Goal: Task Accomplishment & Management: Use online tool/utility

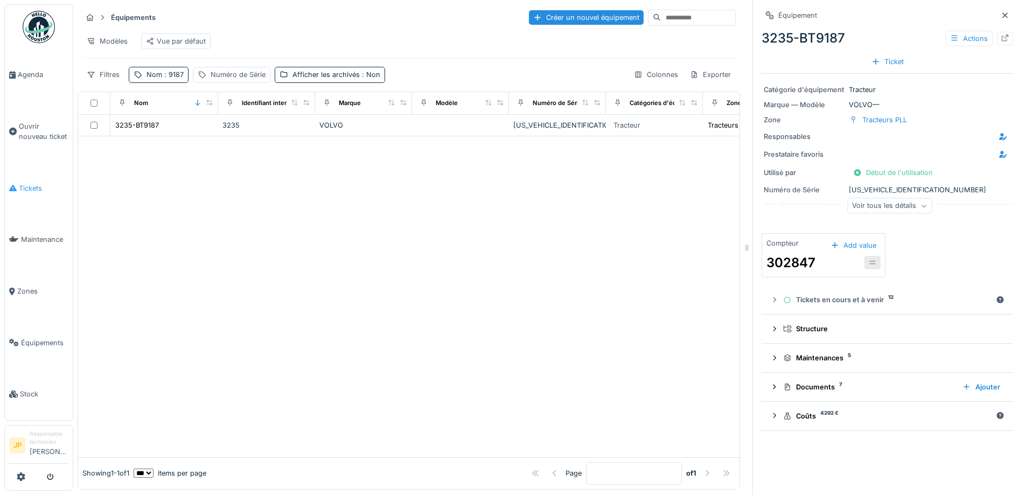
click at [20, 190] on link "Tickets" at bounding box center [39, 189] width 68 height 52
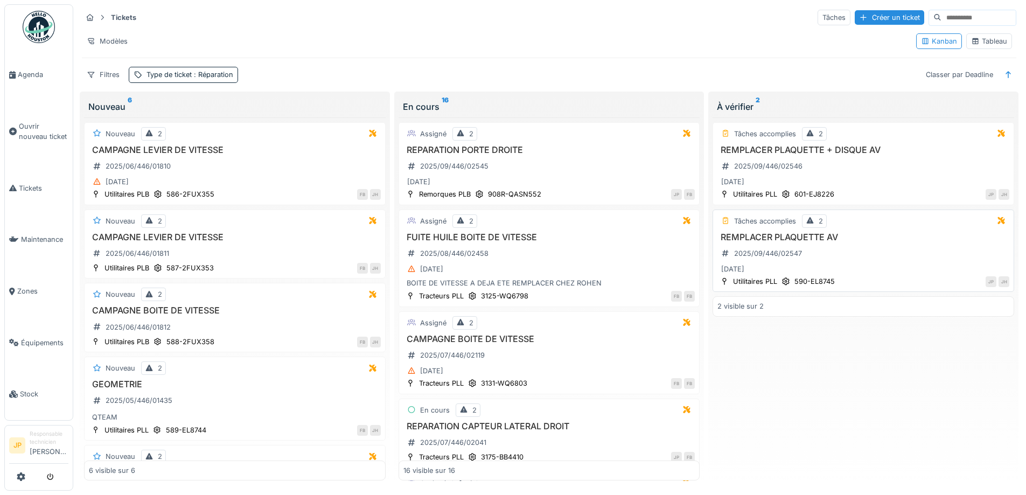
click at [785, 237] on h3 "REMPLACER PLAQUETTE AV" at bounding box center [863, 237] width 292 height 10
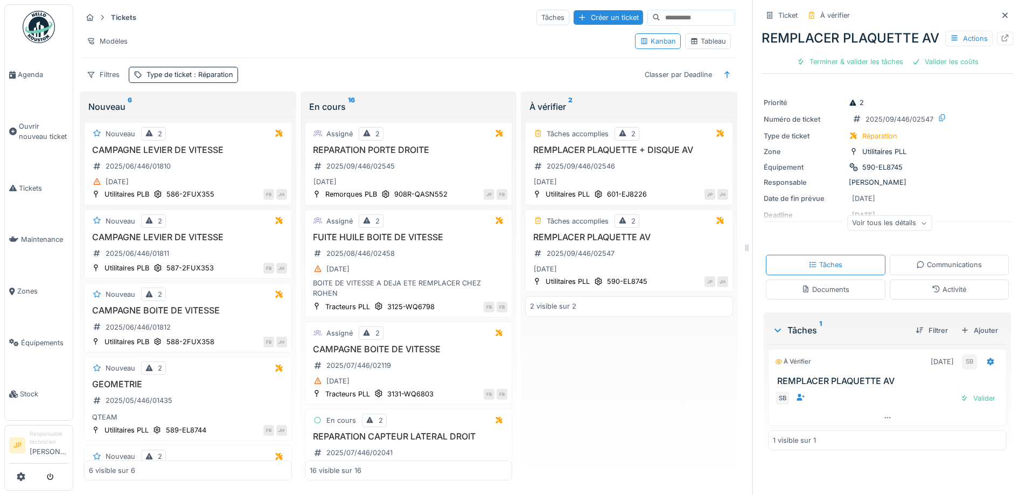
click at [932, 292] on icon at bounding box center [936, 288] width 9 height 7
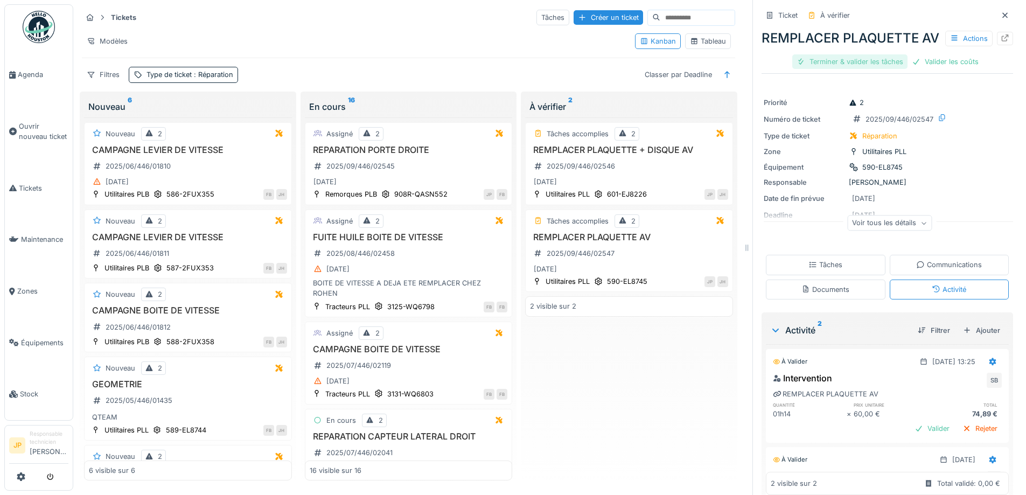
click at [828, 69] on div "Terminer & valider les tâches" at bounding box center [849, 61] width 115 height 15
click at [860, 69] on div "Valider les coûts" at bounding box center [887, 61] width 75 height 15
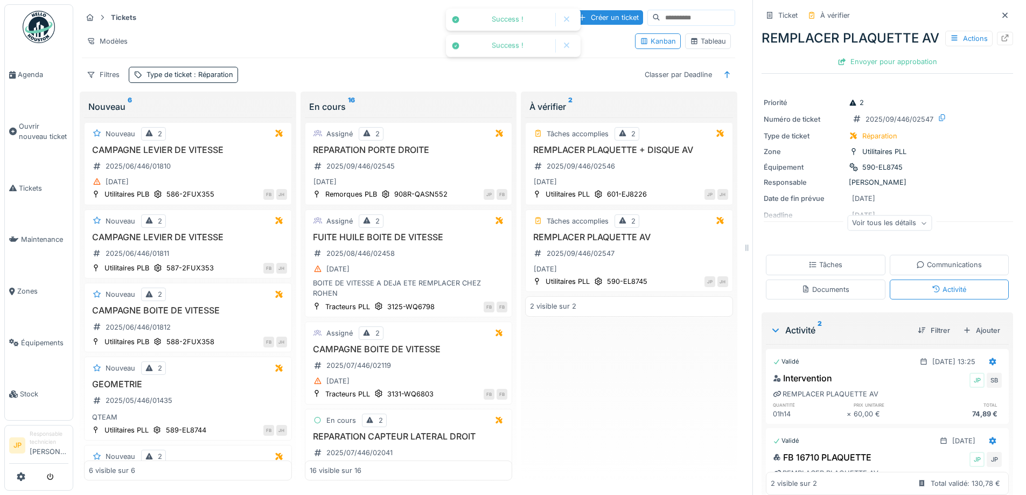
click at [860, 69] on div "Envoyer pour approbation" at bounding box center [887, 61] width 108 height 15
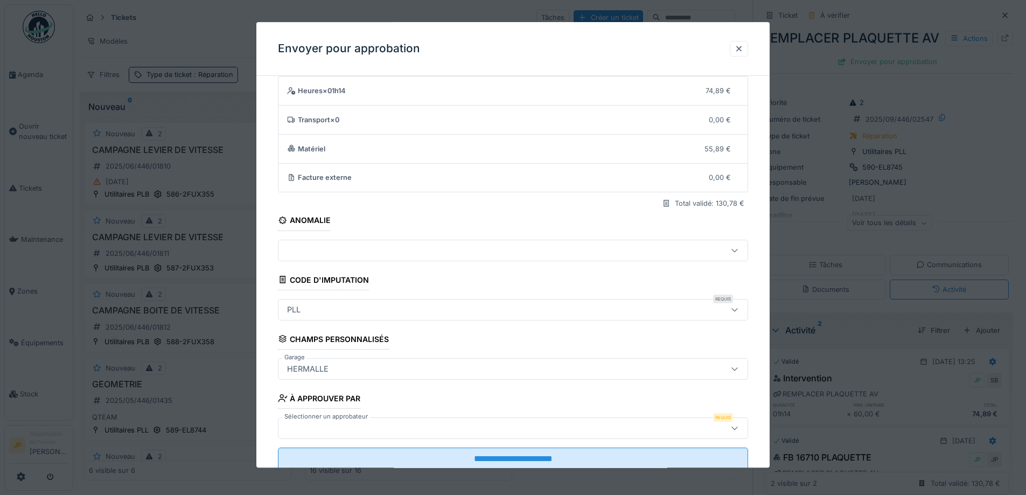
scroll to position [66, 0]
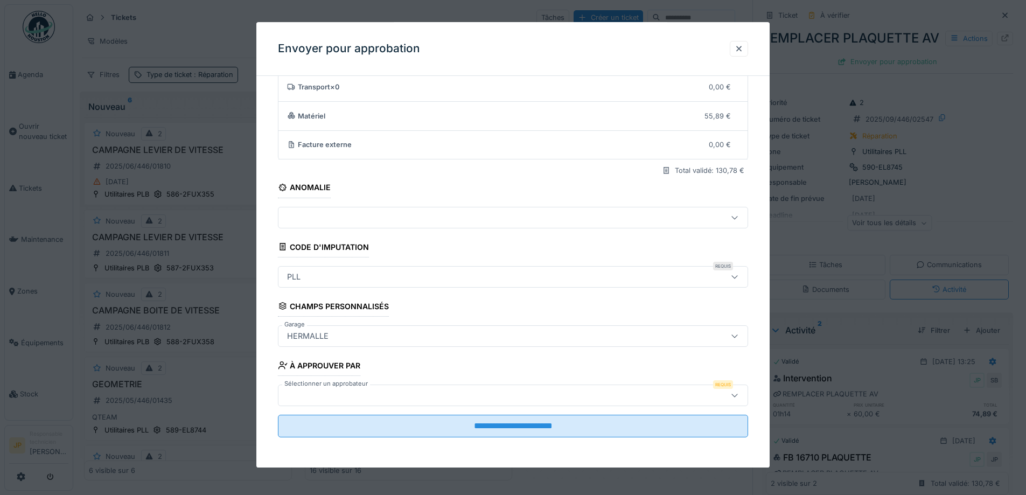
click at [421, 390] on div at bounding box center [486, 395] width 406 height 12
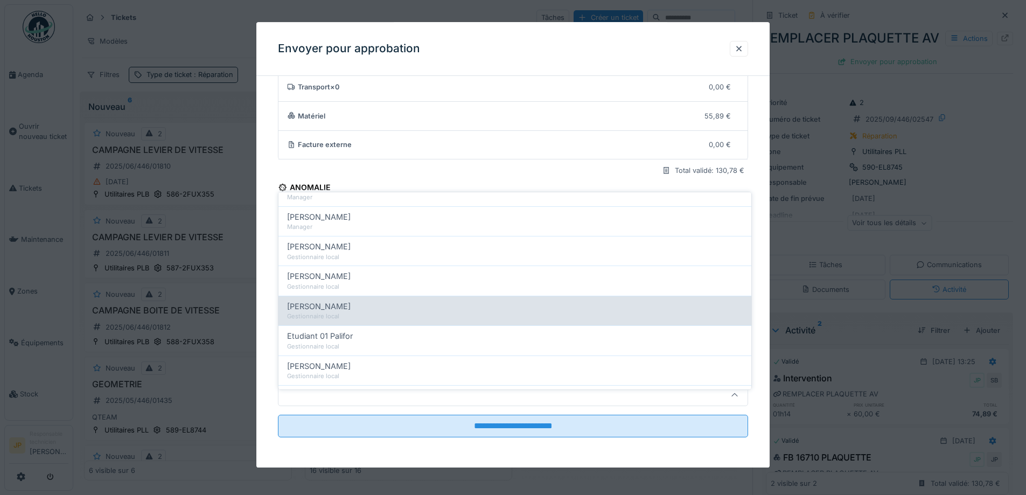
scroll to position [269, 0]
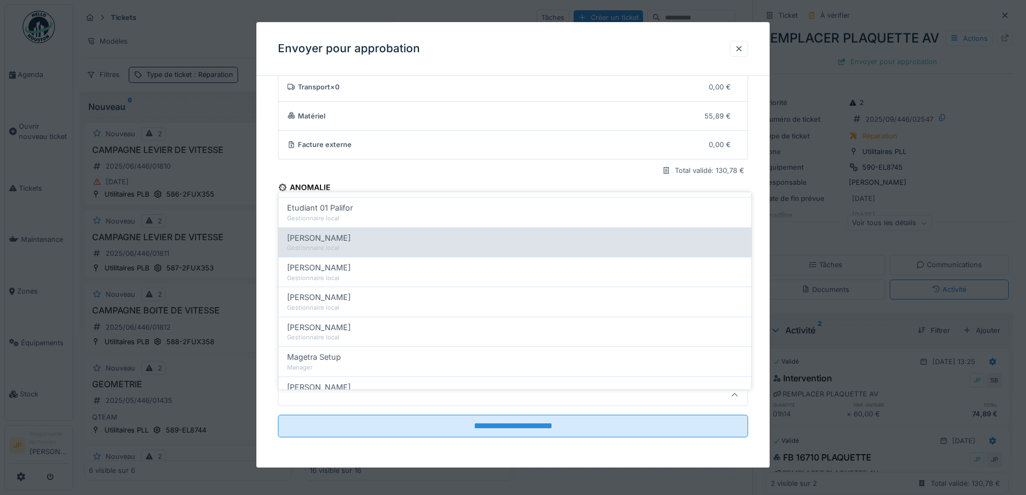
click at [385, 232] on div "Farid Benaissa" at bounding box center [515, 238] width 456 height 12
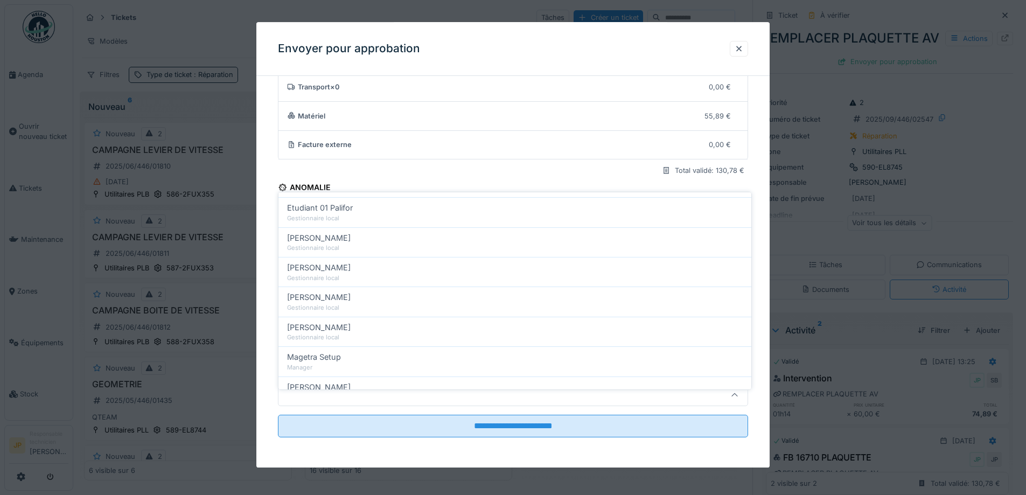
type input "*****"
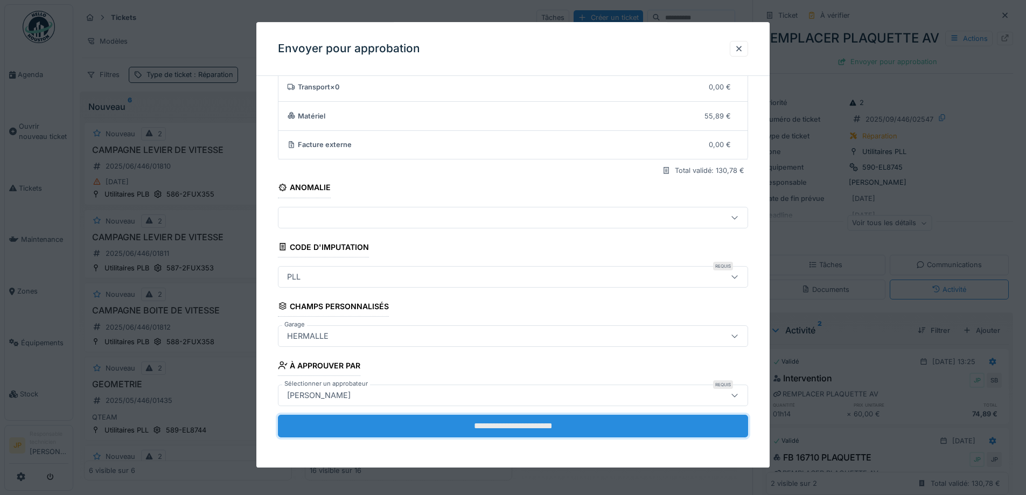
click at [507, 429] on input "**********" at bounding box center [513, 426] width 470 height 23
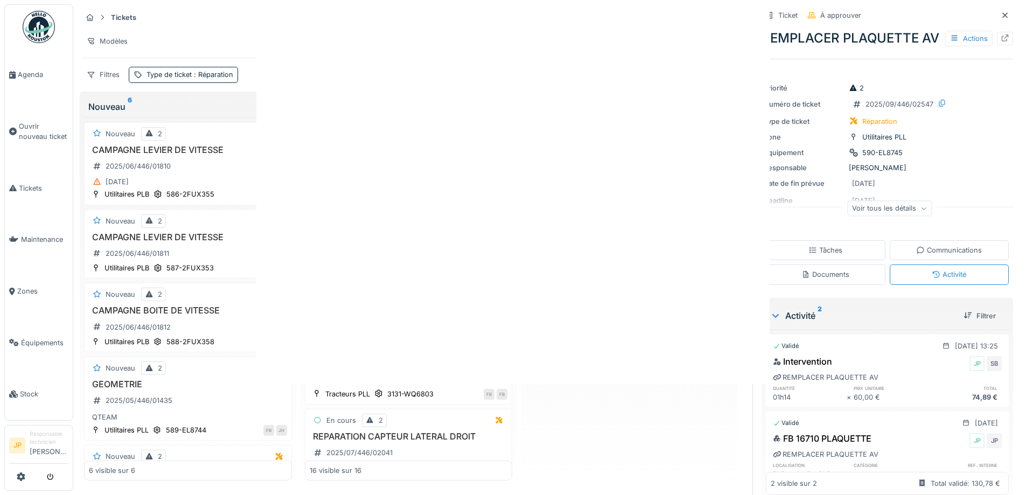
scroll to position [0, 0]
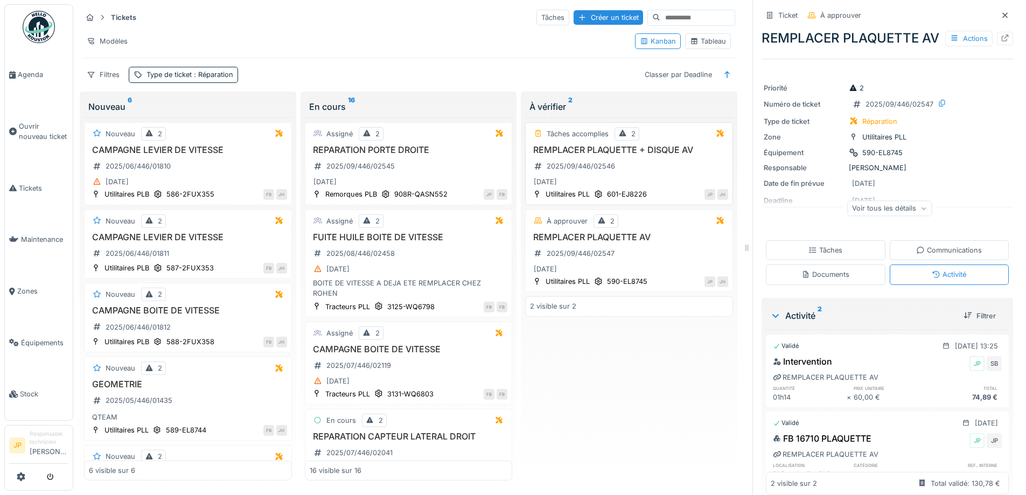
click at [622, 145] on h3 "REMPLACER PLAQUETTE + DISQUE AV" at bounding box center [629, 150] width 198 height 10
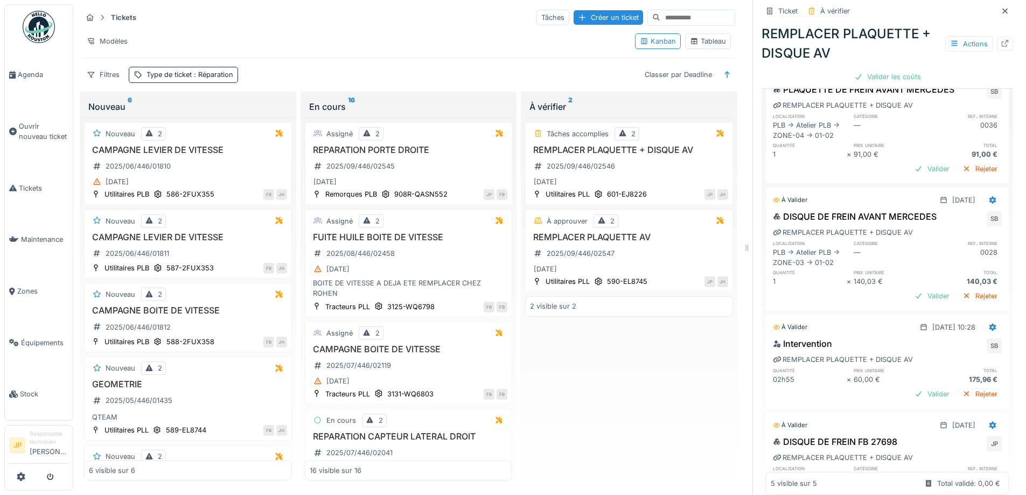
scroll to position [289, 0]
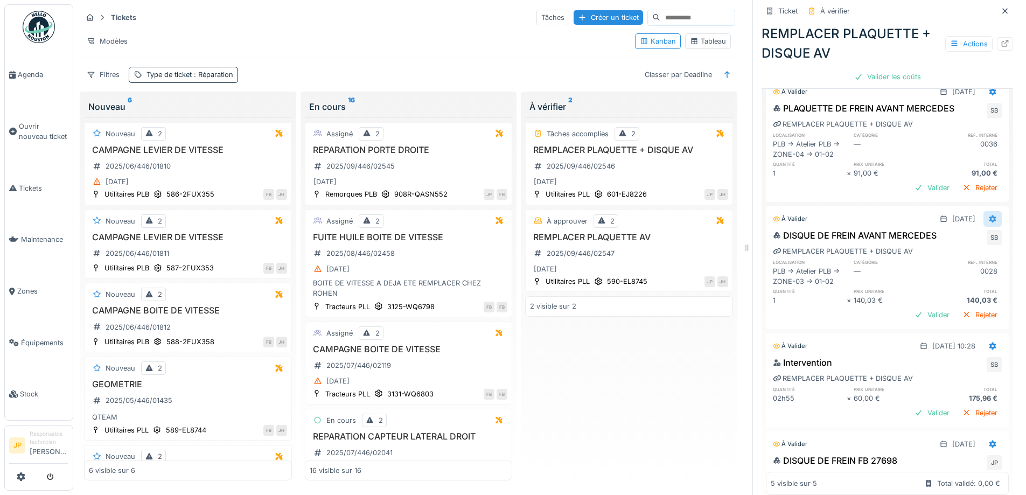
click at [988, 216] on div at bounding box center [992, 219] width 9 height 10
click at [948, 255] on div "Supprimer" at bounding box center [948, 260] width 52 height 16
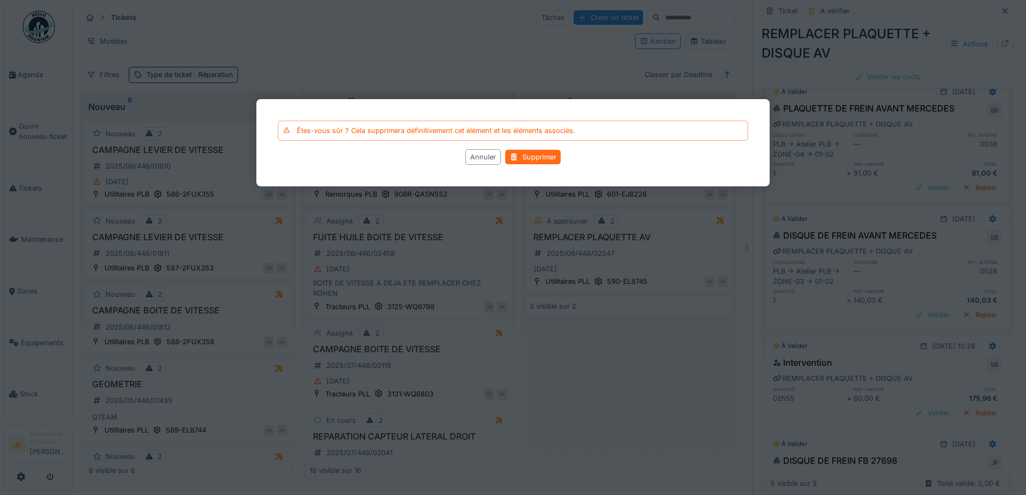
click at [542, 158] on div "Supprimer" at bounding box center [532, 157] width 55 height 15
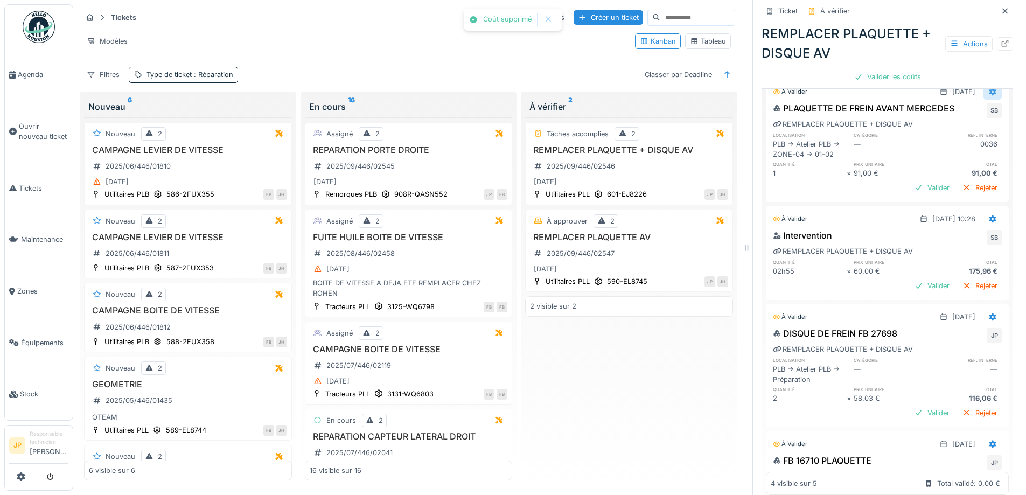
click at [988, 88] on icon at bounding box center [992, 91] width 9 height 7
click at [957, 125] on div "Supprimer" at bounding box center [948, 133] width 52 height 16
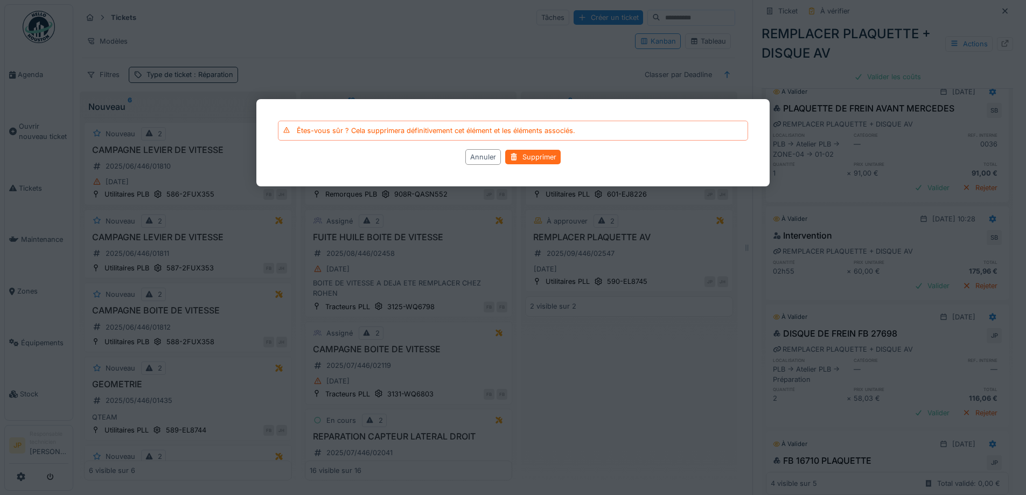
click at [534, 152] on div "Supprimer" at bounding box center [532, 157] width 55 height 15
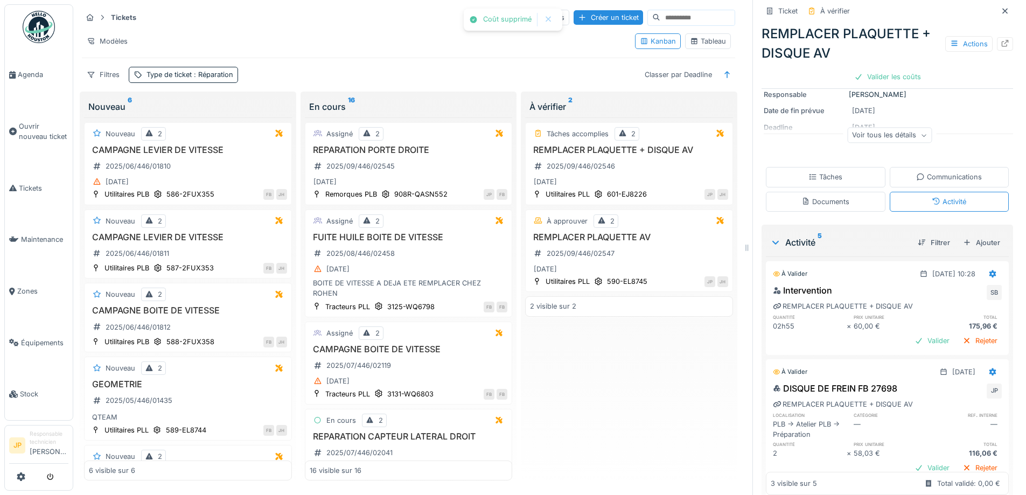
scroll to position [0, 0]
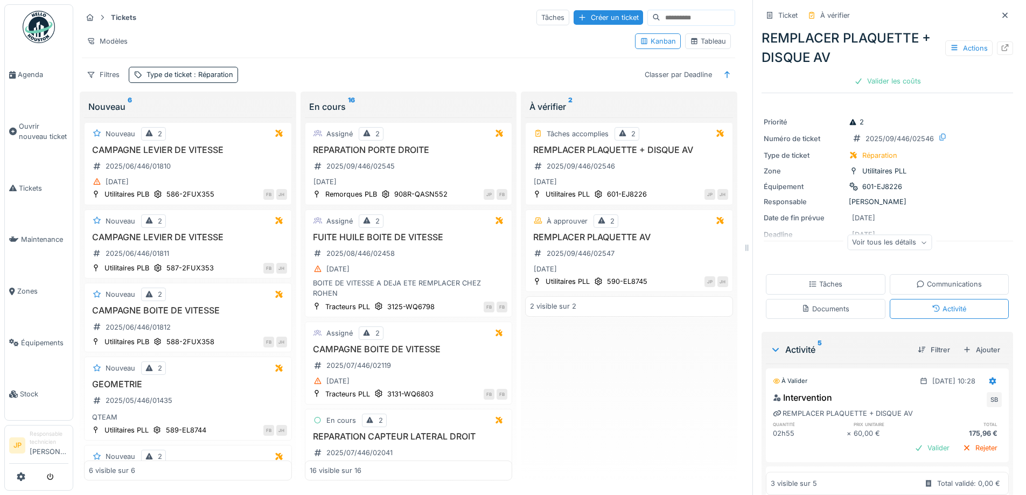
click at [816, 279] on div "Tâches" at bounding box center [826, 284] width 34 height 10
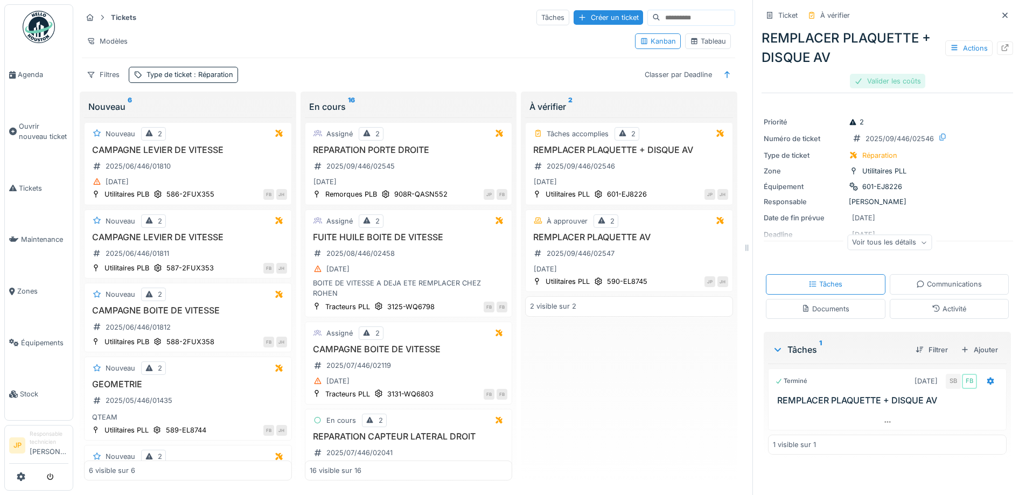
click at [872, 75] on div "Valider les coûts" at bounding box center [887, 81] width 75 height 15
click at [923, 310] on div "Activité" at bounding box center [950, 309] width 120 height 20
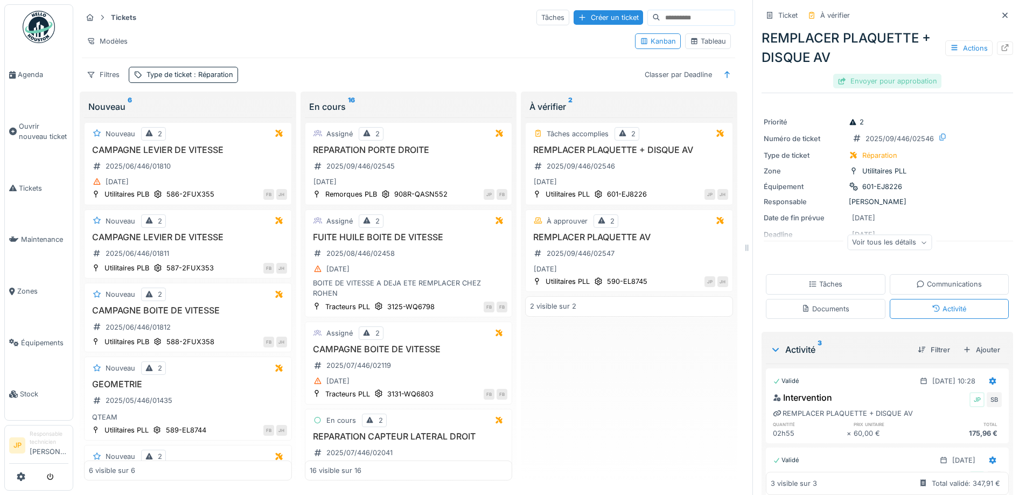
click at [865, 76] on div "Envoyer pour approbation" at bounding box center [887, 81] width 108 height 15
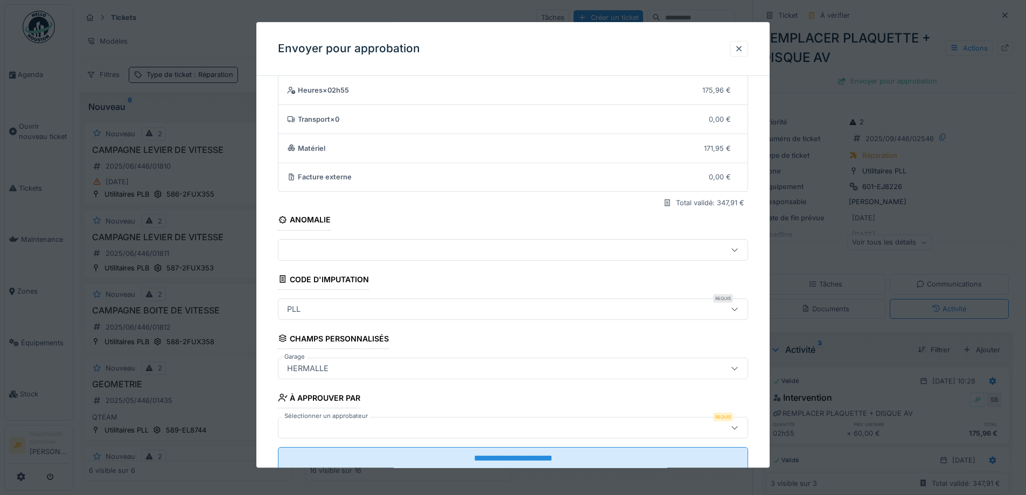
scroll to position [66, 0]
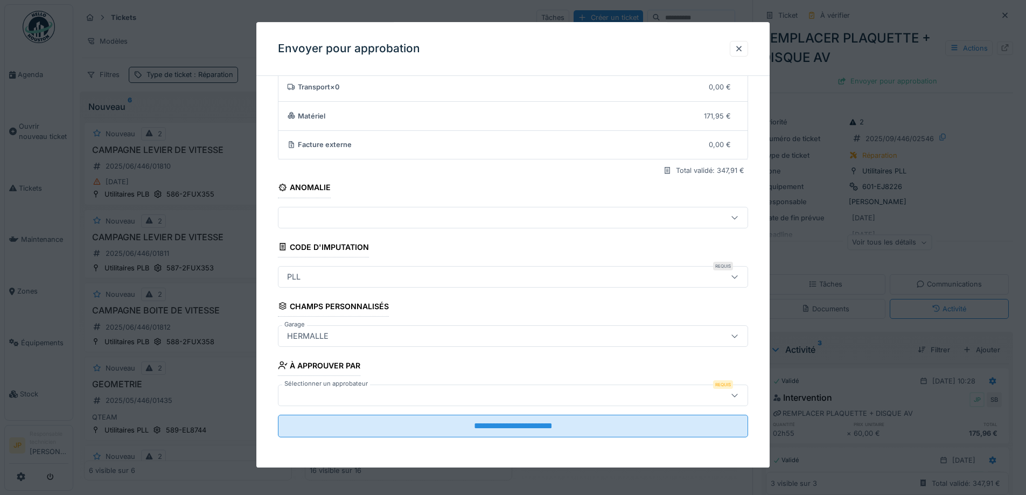
click at [365, 408] on fieldset "**********" at bounding box center [513, 232] width 470 height 428
click at [370, 398] on div at bounding box center [486, 395] width 406 height 12
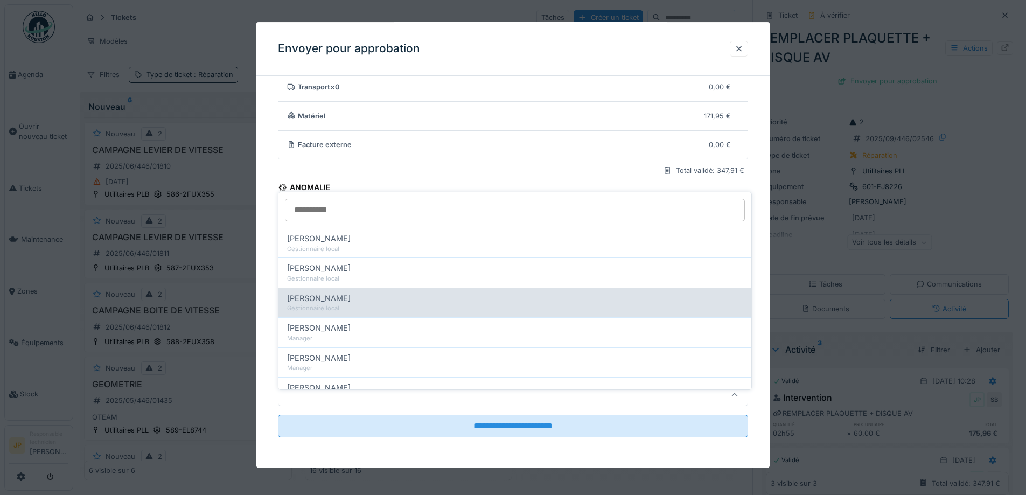
scroll to position [162, 0]
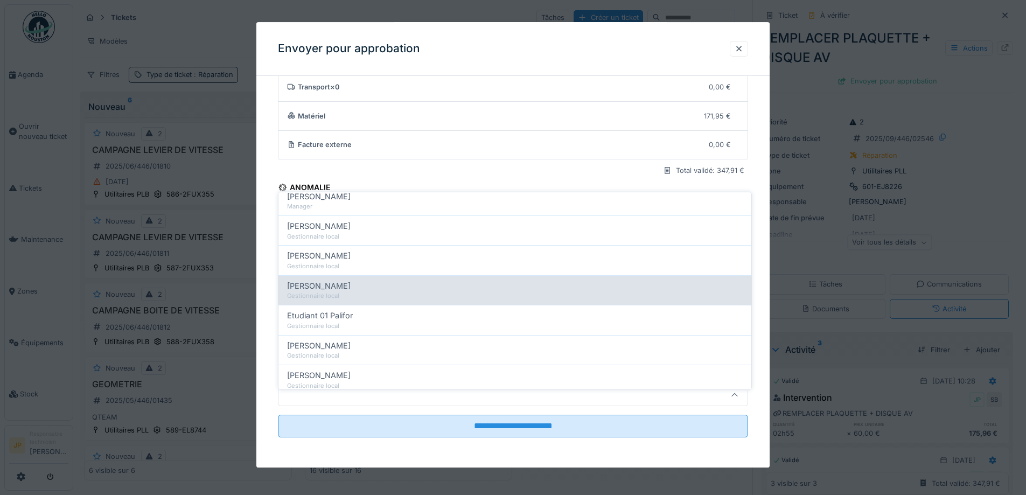
click at [357, 280] on div "Estelle Dejasse" at bounding box center [515, 286] width 456 height 12
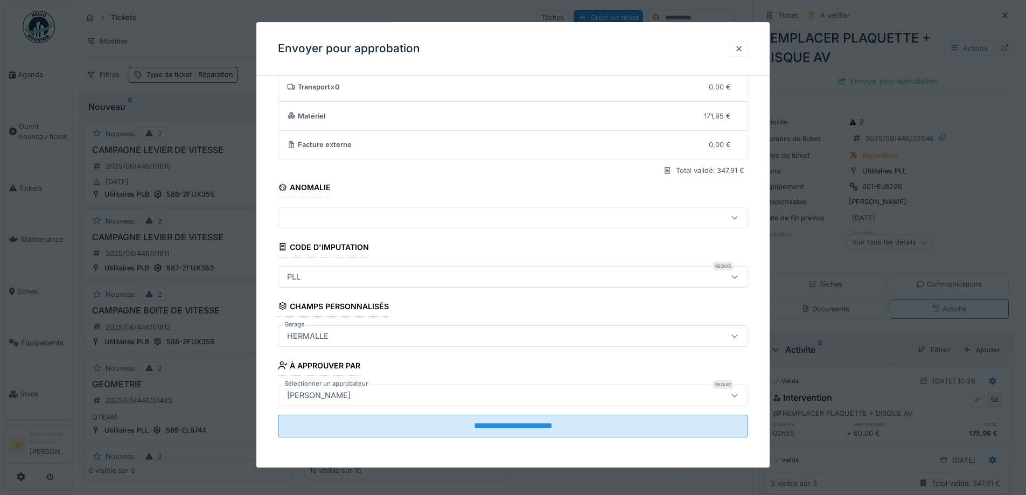
click at [367, 396] on div "Estelle Dejasse" at bounding box center [486, 395] width 406 height 12
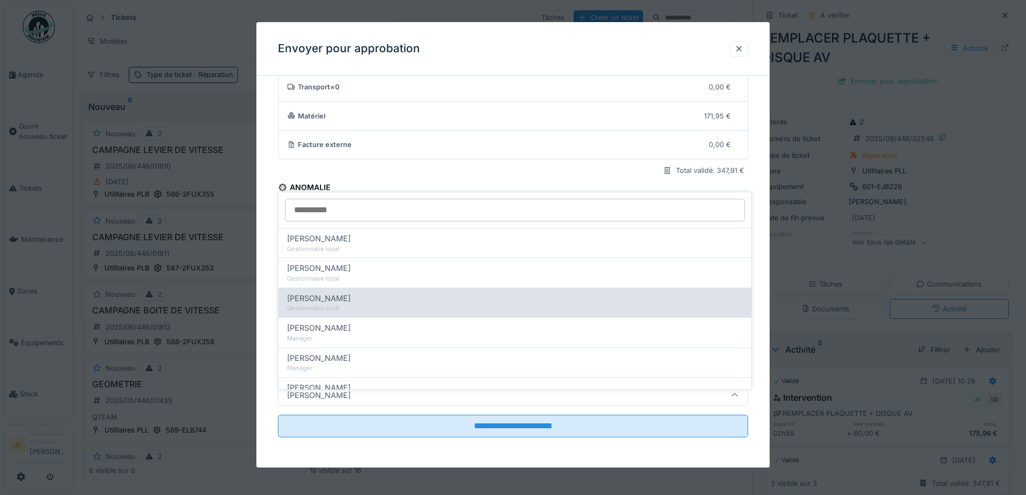
scroll to position [215, 0]
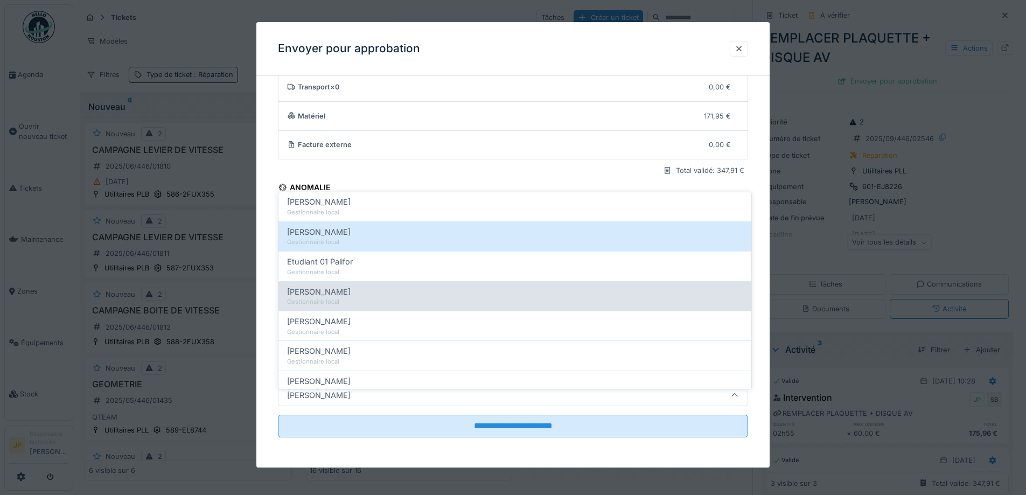
click at [358, 297] on div "Gestionnaire local" at bounding box center [515, 301] width 456 height 9
type input "*****"
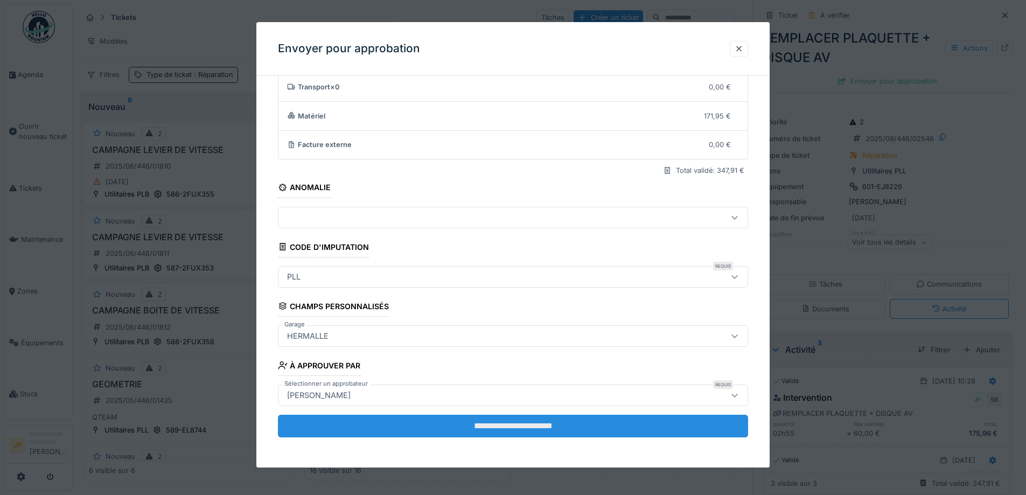
click at [489, 428] on input "**********" at bounding box center [513, 426] width 470 height 23
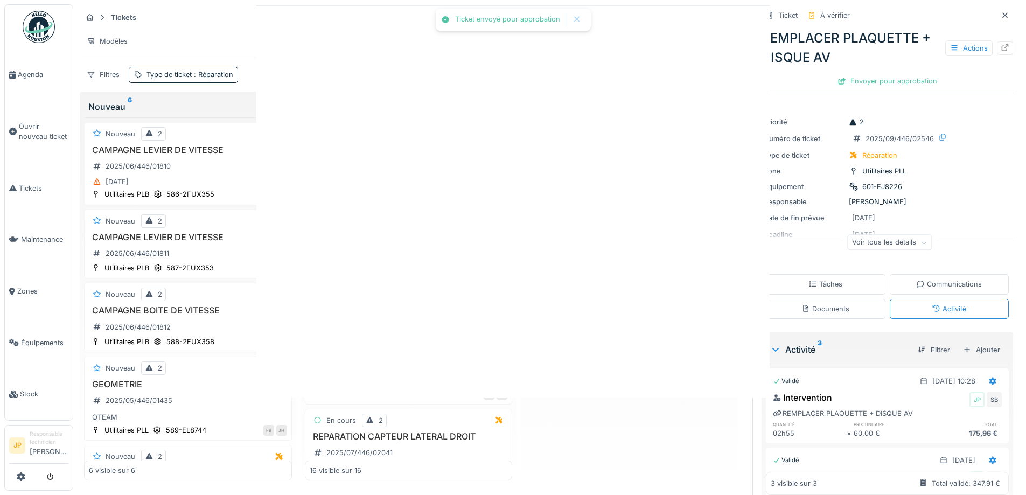
scroll to position [0, 0]
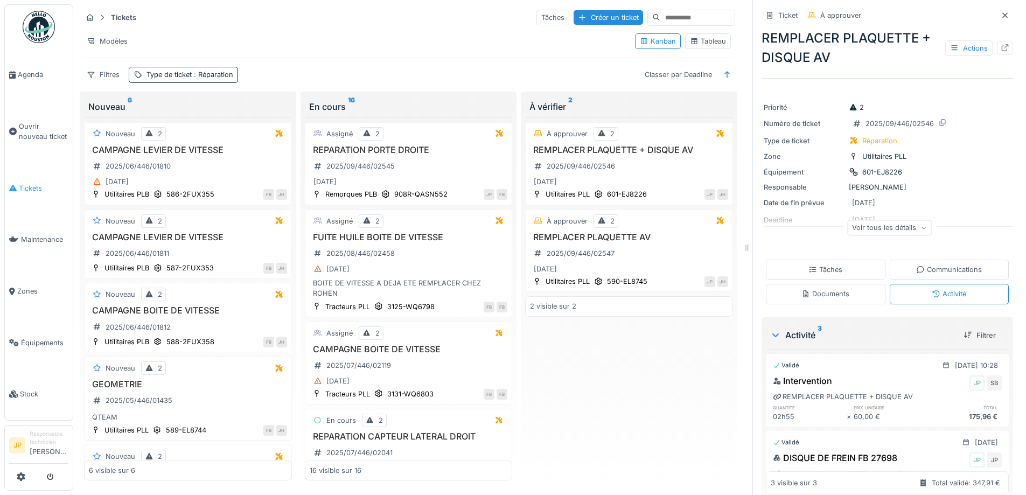
click at [39, 177] on link "Tickets" at bounding box center [39, 189] width 68 height 52
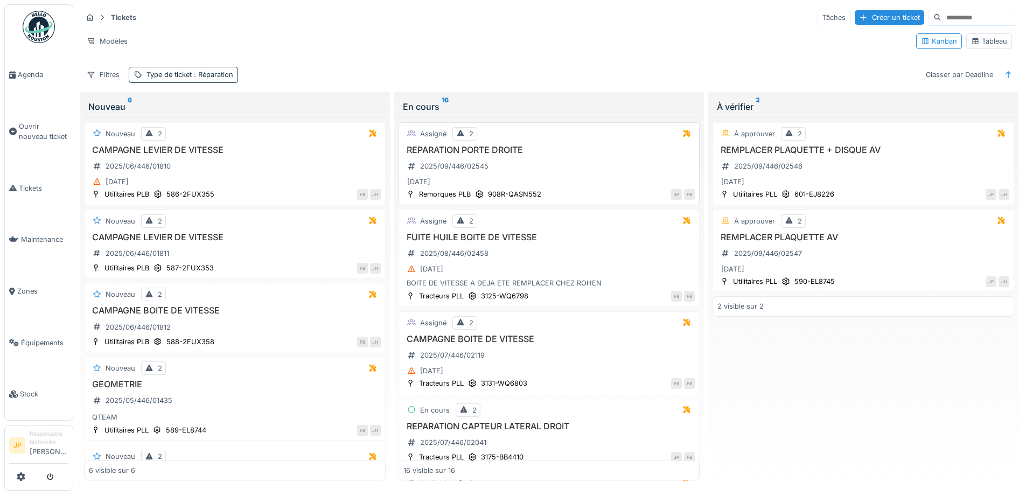
click at [504, 143] on div "Assigné 2 REPARATION PORTE DROITE 2025/09/446/02545 [DATE] Remorques PLB 908R-Q…" at bounding box center [550, 163] width 302 height 83
click at [508, 152] on h3 "REPARATION PORTE DROITE" at bounding box center [549, 150] width 292 height 10
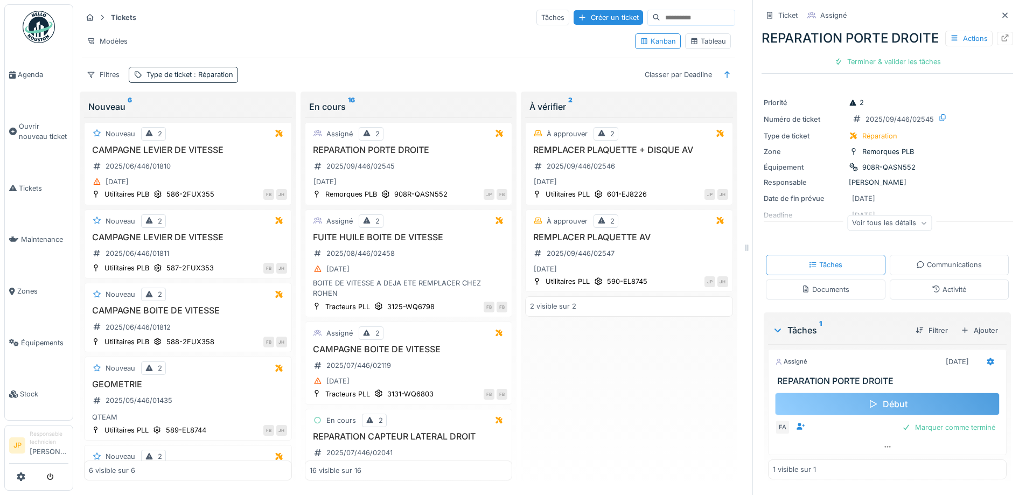
click at [888, 415] on div "Début" at bounding box center [887, 404] width 225 height 23
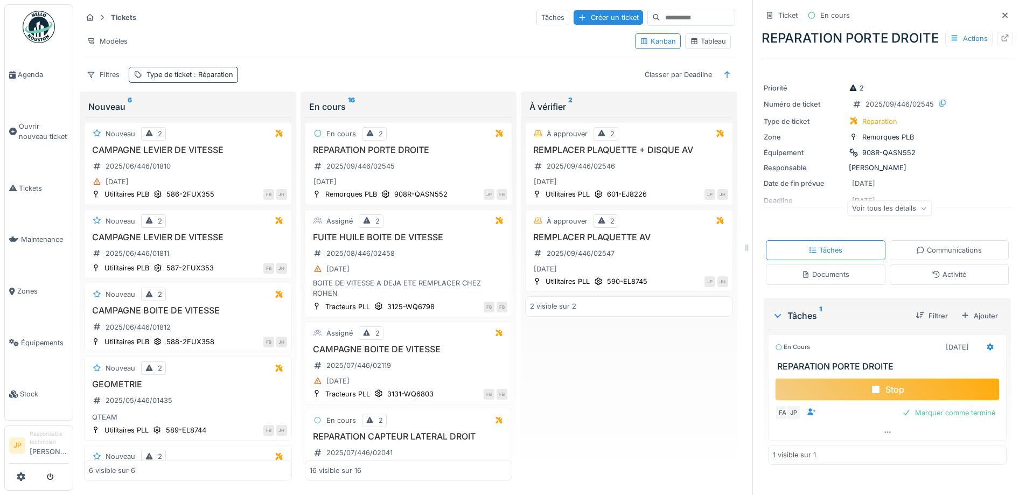
click at [855, 401] on div "Stop" at bounding box center [887, 389] width 225 height 23
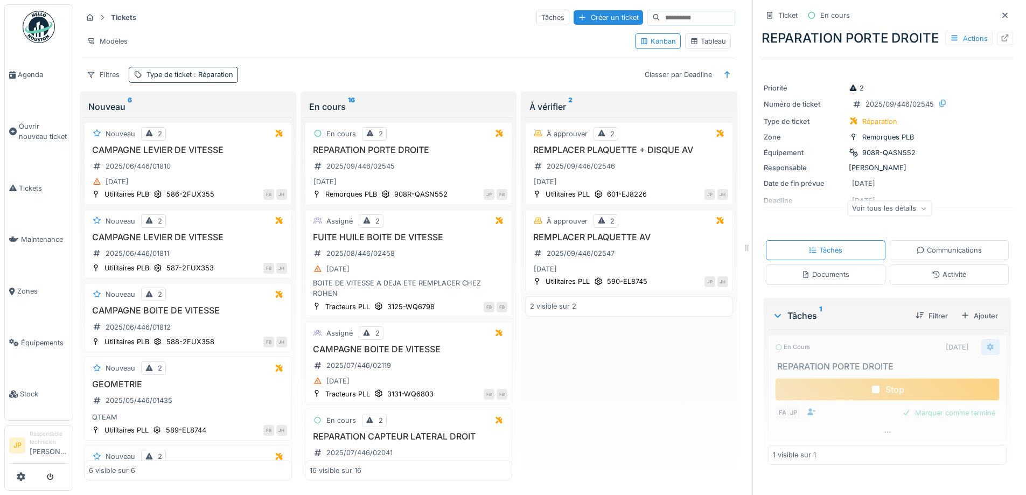
click at [987, 351] on icon at bounding box center [990, 347] width 7 height 8
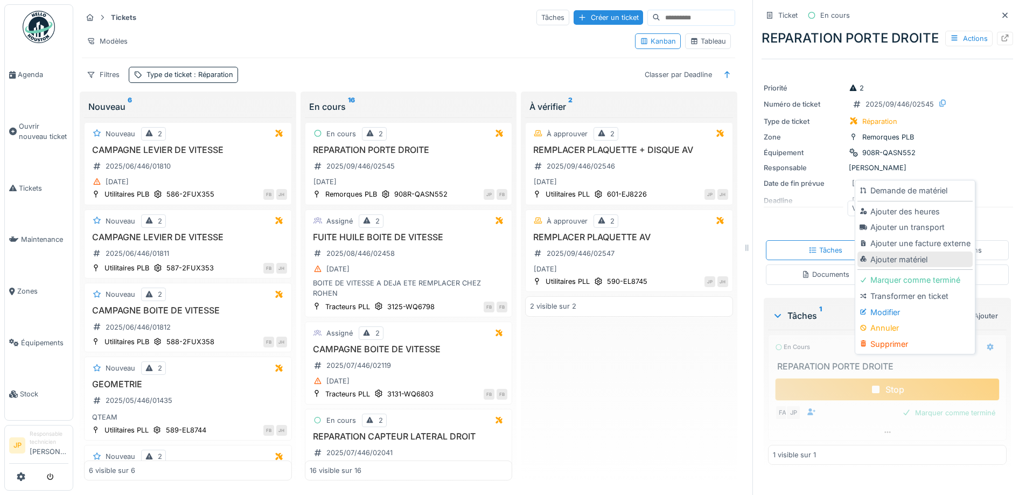
click at [907, 261] on div "Ajouter matériel" at bounding box center [915, 260] width 115 height 16
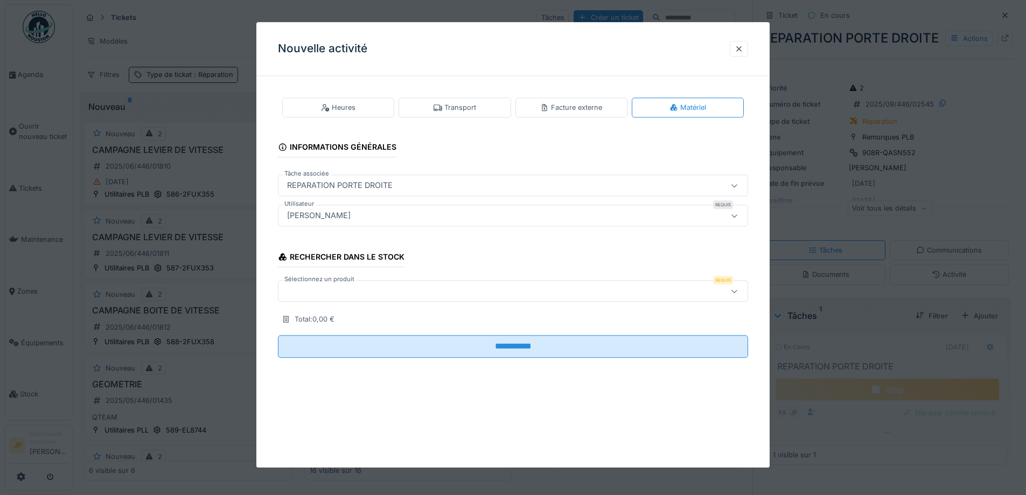
click at [333, 287] on div at bounding box center [486, 291] width 406 height 12
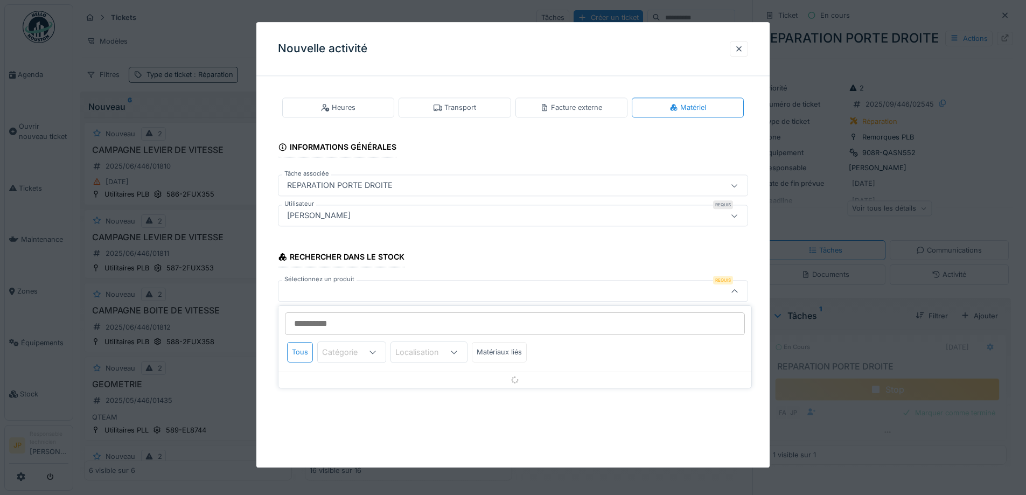
click at [336, 327] on input "Sélectionnez un produit" at bounding box center [515, 323] width 460 height 23
click at [737, 47] on div at bounding box center [739, 49] width 18 height 16
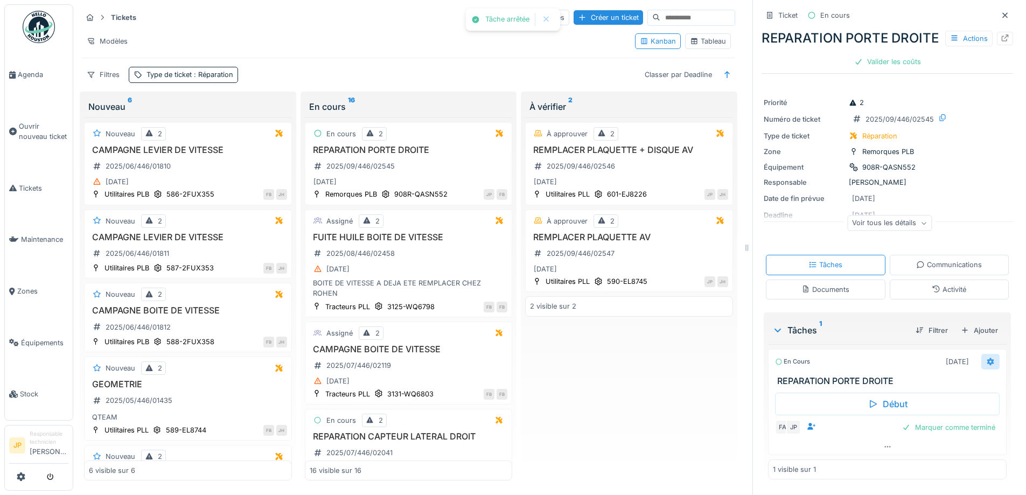
click at [981, 370] on div at bounding box center [990, 362] width 18 height 16
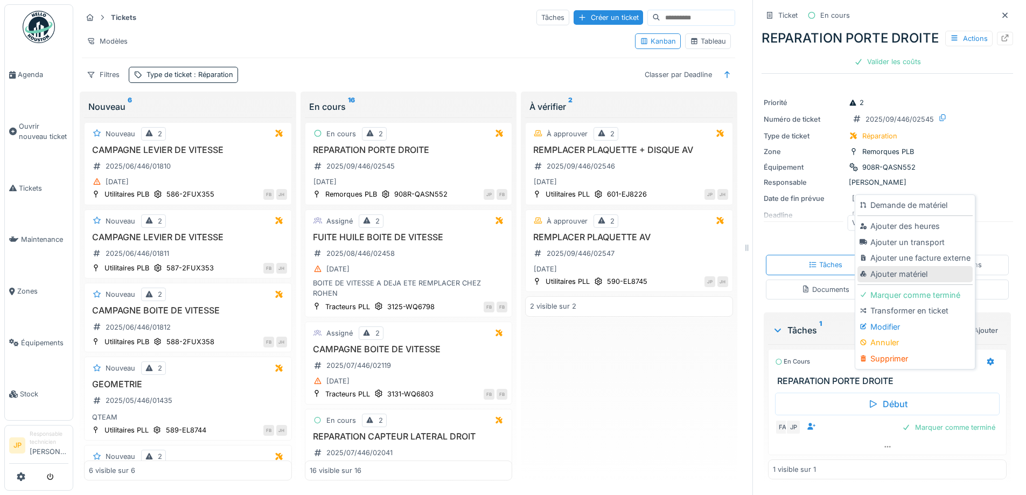
click at [917, 278] on div "Ajouter matériel" at bounding box center [915, 274] width 115 height 16
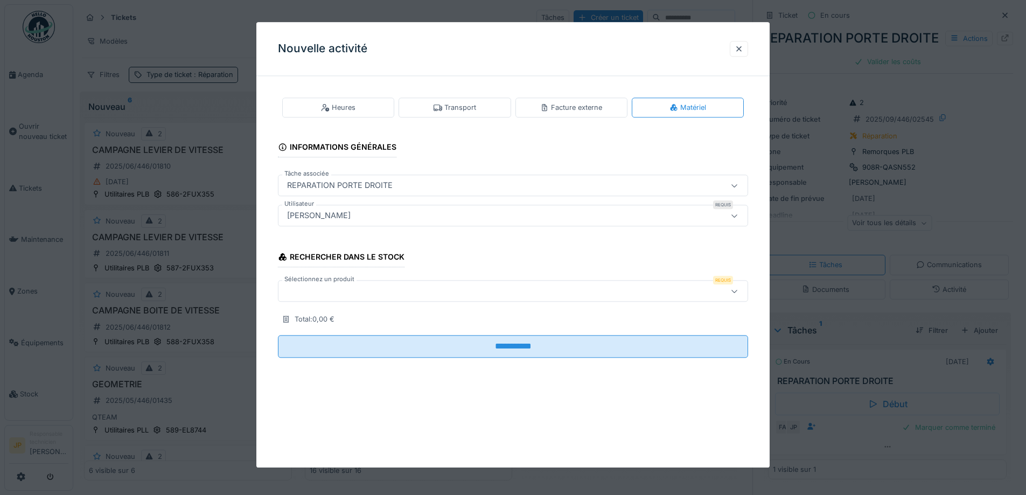
drag, startPoint x: 264, startPoint y: 289, endPoint x: 350, endPoint y: 302, distance: 87.2
click at [268, 289] on div "**********" at bounding box center [512, 236] width 513 height 303
click at [361, 302] on div "Sélectionnez un produit Requis" at bounding box center [513, 291] width 470 height 26
click at [342, 292] on div at bounding box center [486, 291] width 406 height 12
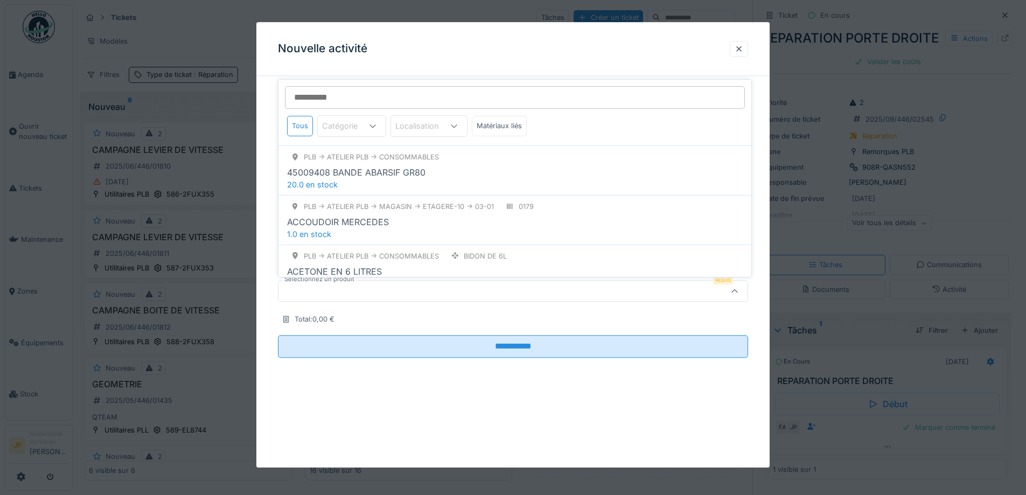
click at [341, 103] on input "Sélectionnez un produit" at bounding box center [515, 97] width 460 height 23
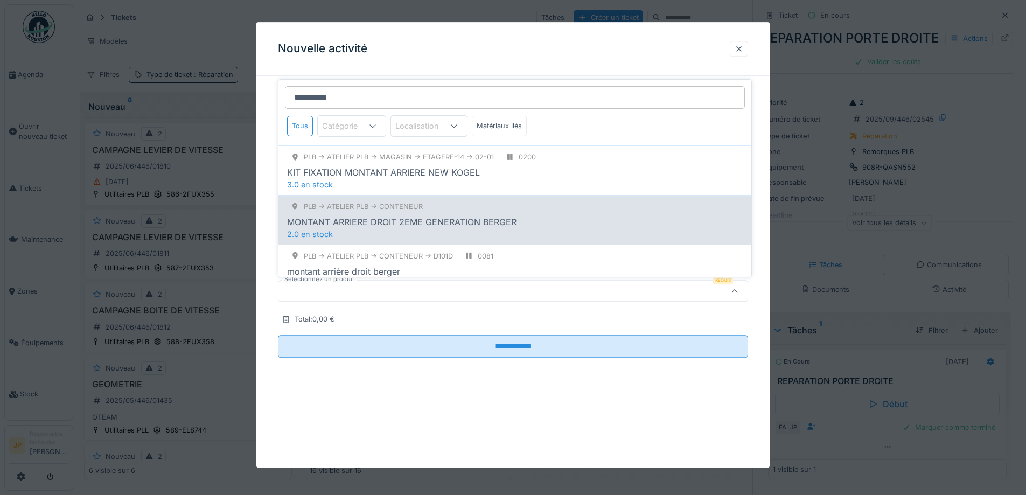
type input "**********"
click at [502, 220] on div "MONTANT ARRIERE DROIT 2EME GENERATION BERGER" at bounding box center [401, 221] width 229 height 13
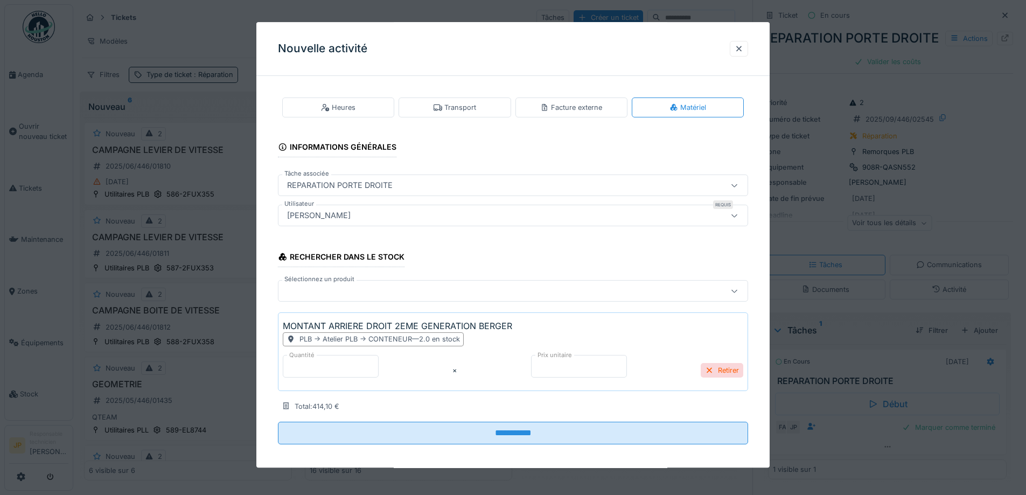
click at [364, 284] on div at bounding box center [513, 292] width 470 height 22
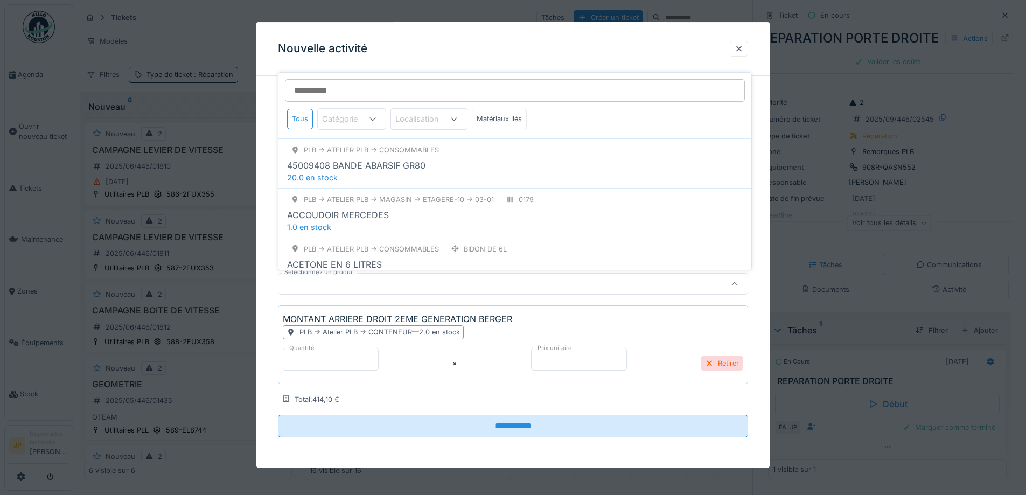
click at [337, 93] on input "Sélectionnez un produit" at bounding box center [515, 90] width 460 height 23
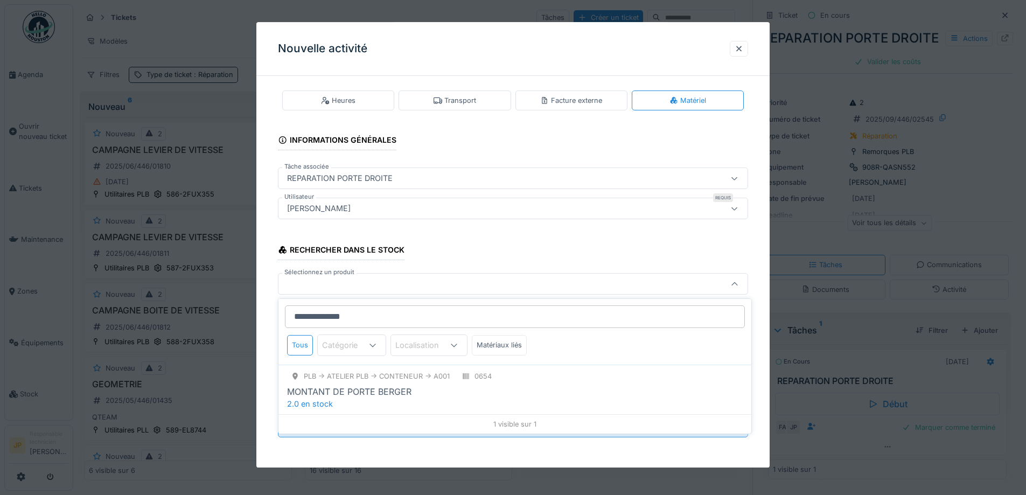
type input "**********"
click at [417, 391] on div "MONTANT DE PORTE BERGER" at bounding box center [515, 391] width 456 height 13
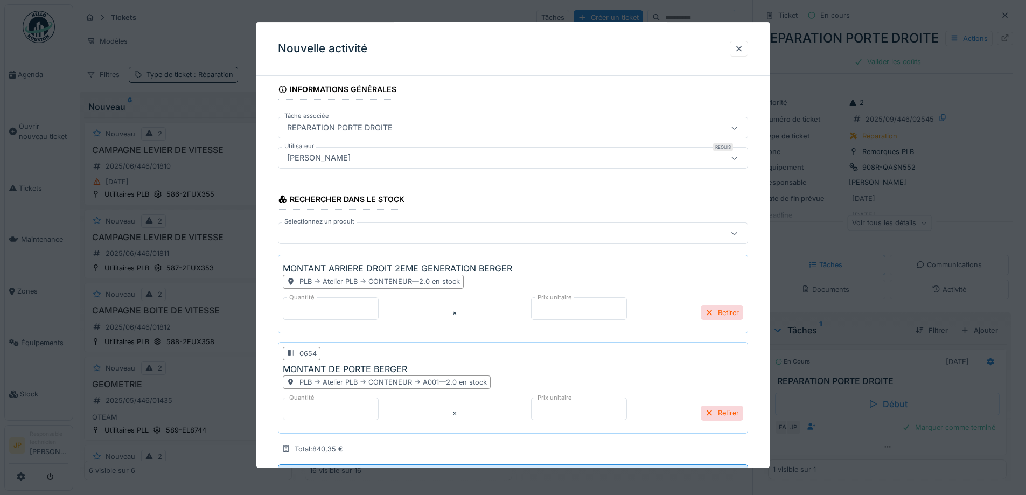
scroll to position [107, 0]
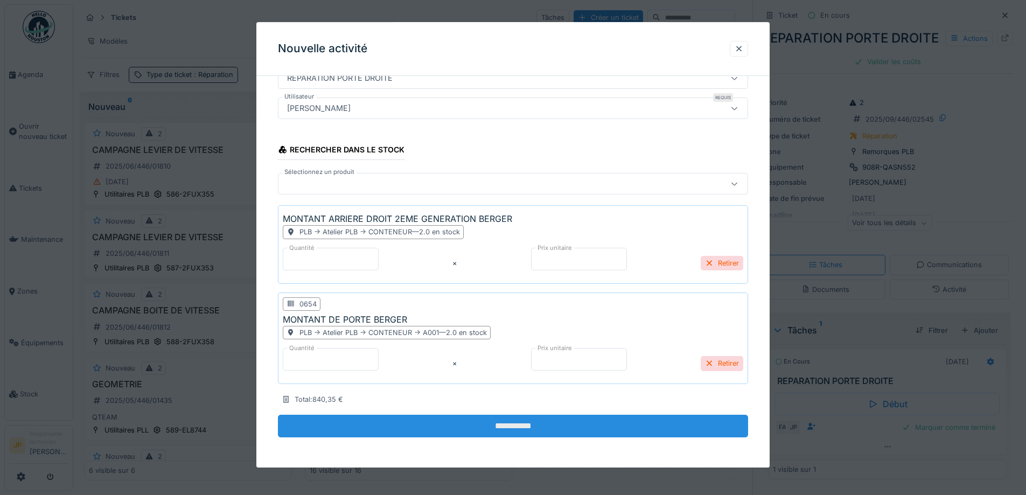
click at [515, 429] on input "**********" at bounding box center [513, 426] width 470 height 23
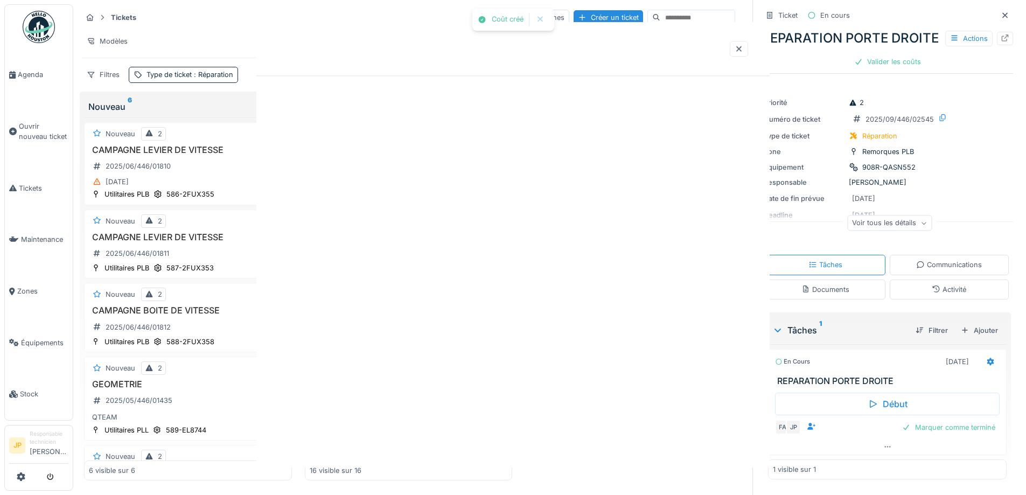
scroll to position [0, 0]
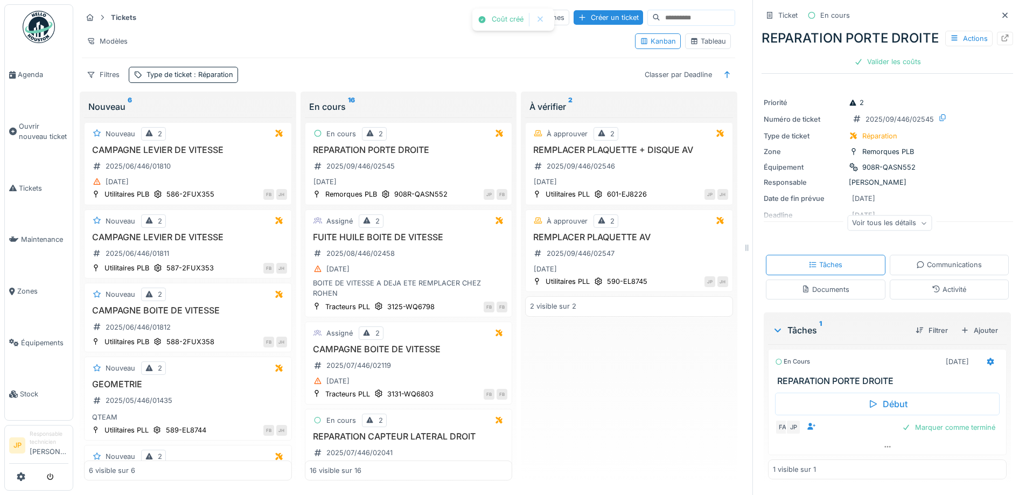
click at [987, 370] on div "En cours 04/09/2025" at bounding box center [888, 360] width 238 height 20
click at [982, 370] on div at bounding box center [990, 362] width 18 height 16
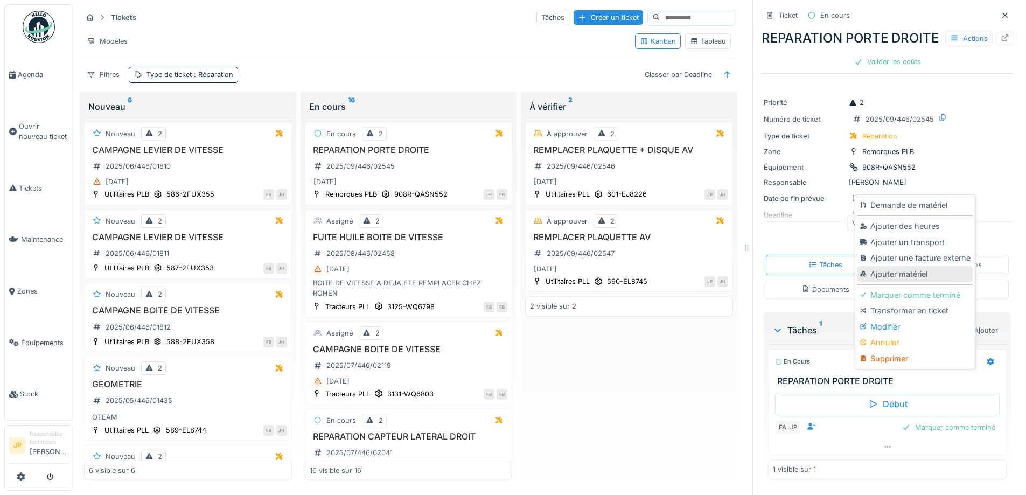
click at [926, 279] on div "Ajouter matériel" at bounding box center [915, 274] width 115 height 16
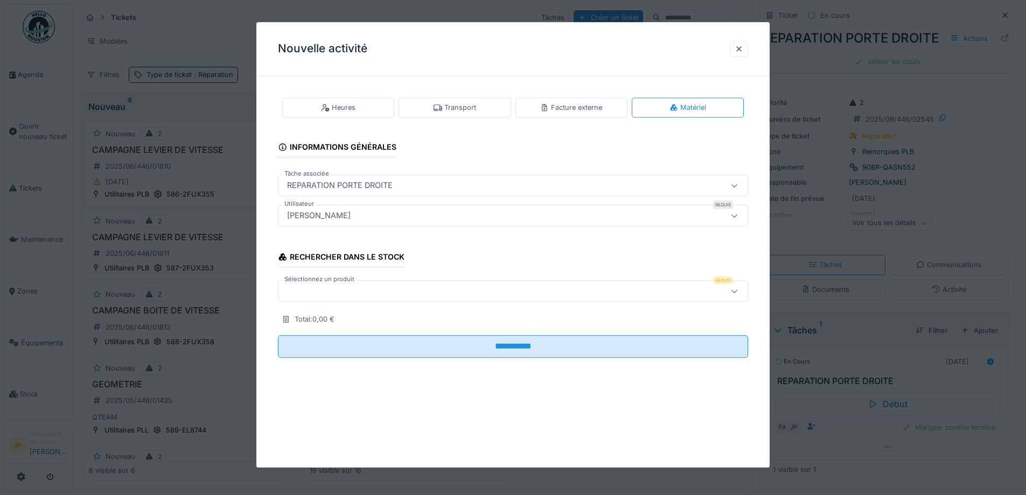
click at [368, 297] on div at bounding box center [513, 292] width 470 height 22
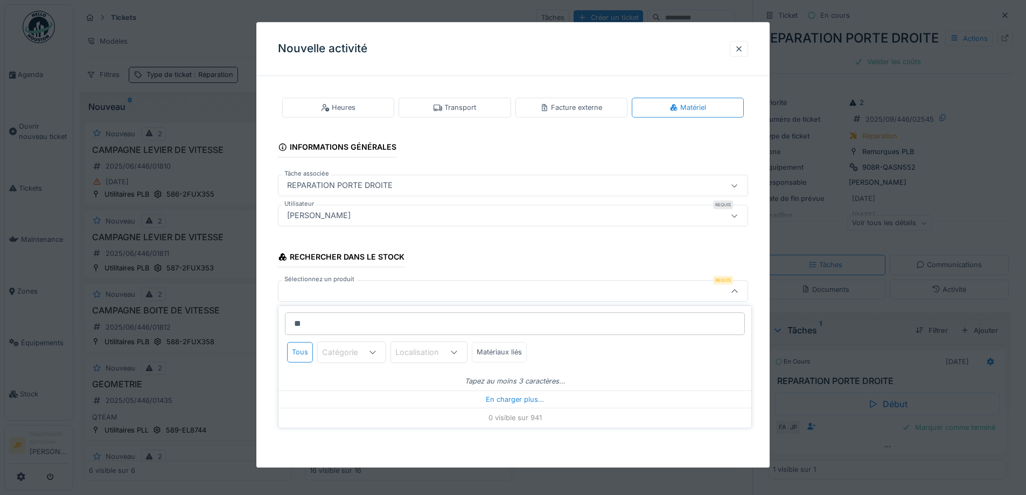
type input "***"
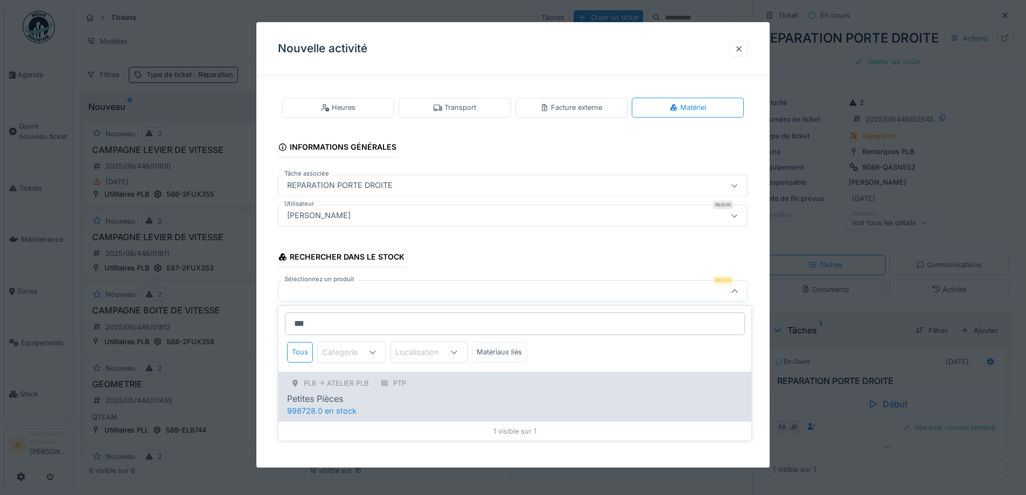
click at [452, 405] on div "PLB -> Atelier PLB PTP Petites Pièces 998728.0 en stock" at bounding box center [514, 397] width 473 height 50
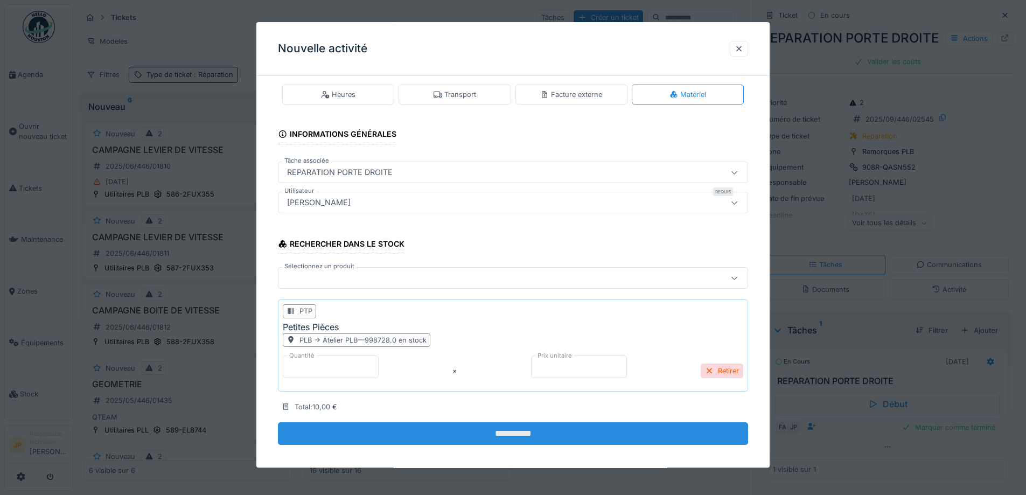
scroll to position [20, 0]
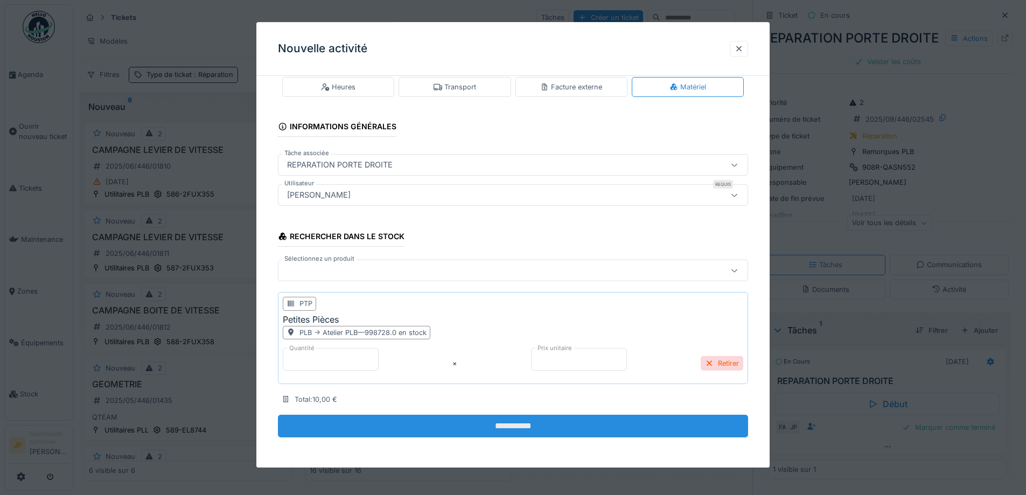
click at [508, 430] on input "**********" at bounding box center [513, 426] width 470 height 23
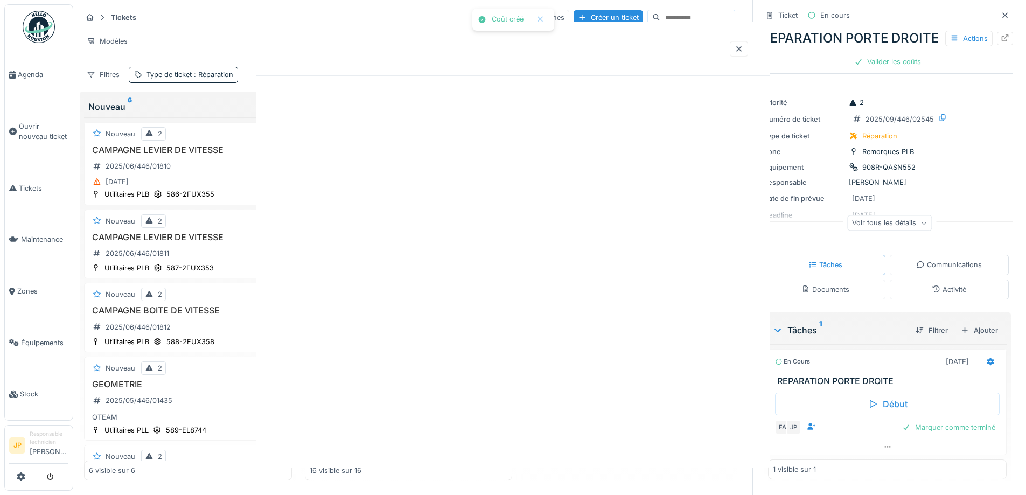
scroll to position [0, 0]
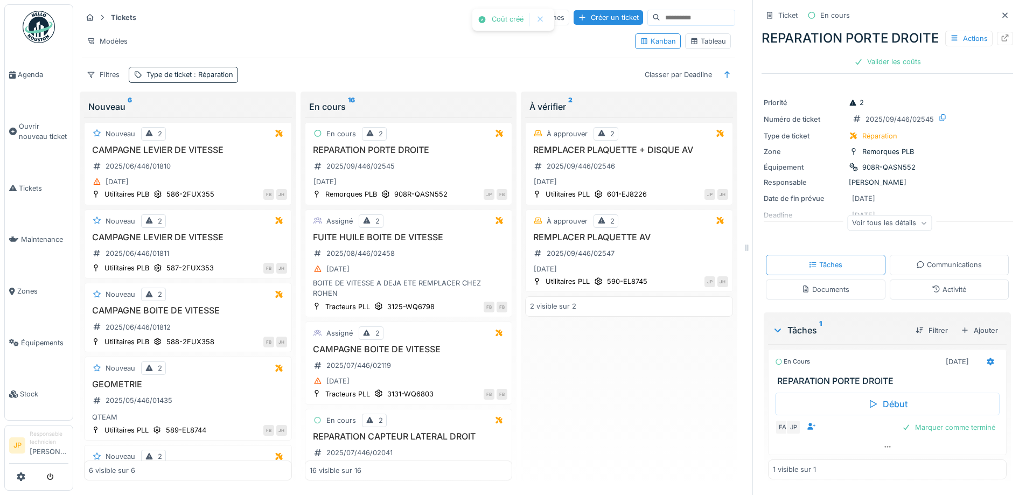
click at [932, 292] on icon at bounding box center [936, 288] width 9 height 7
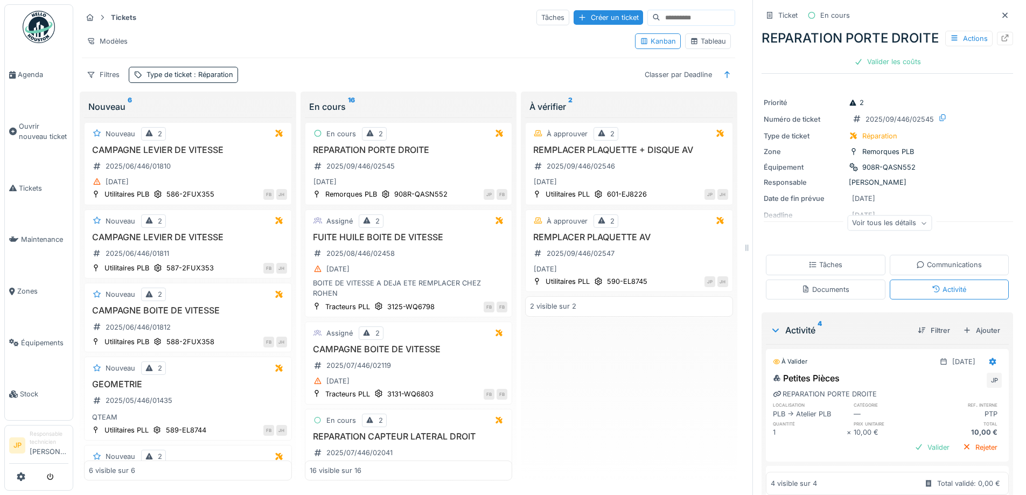
click at [825, 270] on div "Tâches" at bounding box center [826, 265] width 34 height 10
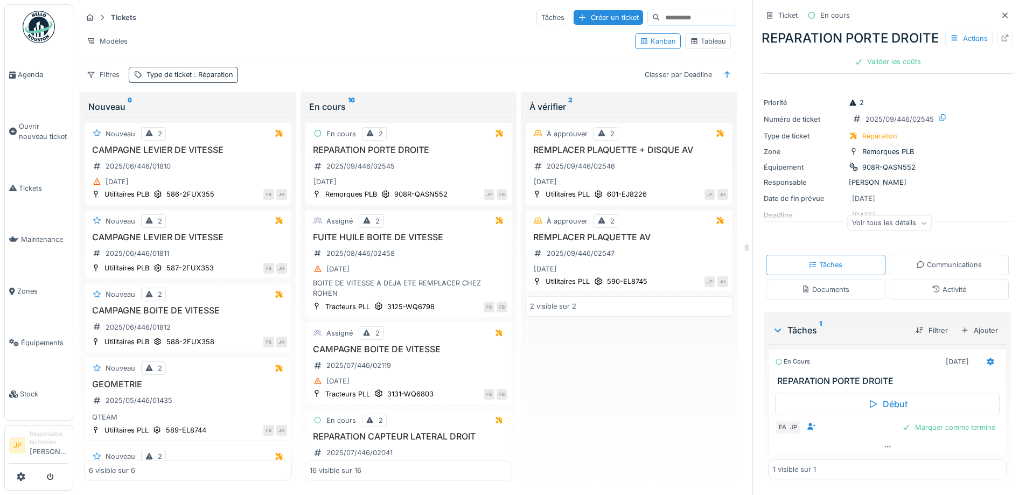
scroll to position [18, 0]
